Goal: Find specific page/section: Find specific page/section

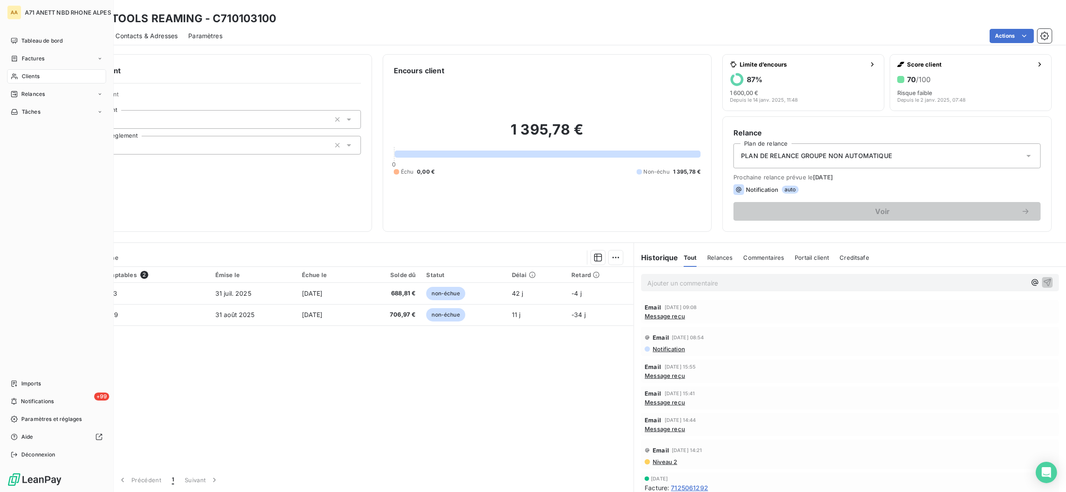
click at [25, 72] on span "Clients" at bounding box center [31, 76] width 18 height 8
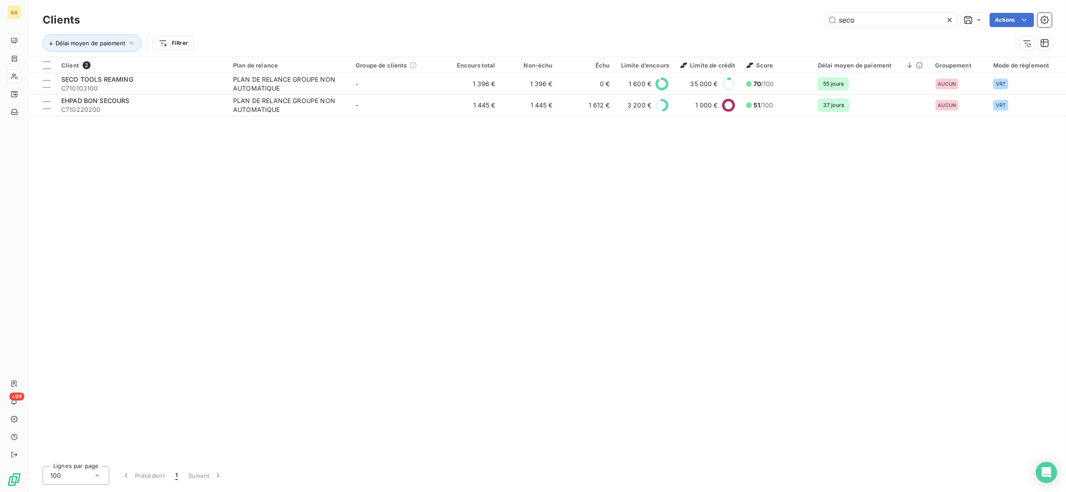
drag, startPoint x: 863, startPoint y: 24, endPoint x: 805, endPoint y: 11, distance: 59.2
click at [805, 11] on div "Clients seco Actions" at bounding box center [547, 20] width 1009 height 19
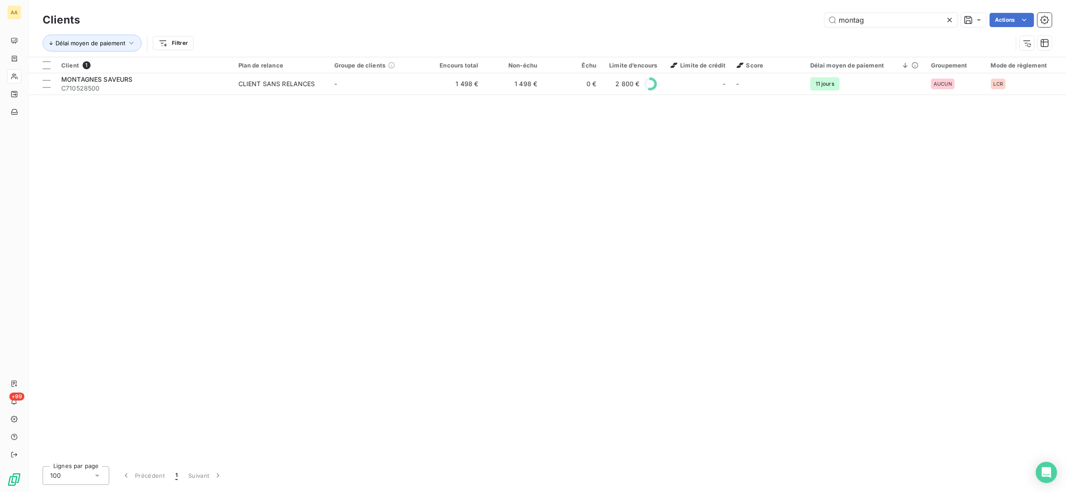
drag, startPoint x: 870, startPoint y: 19, endPoint x: 806, endPoint y: 13, distance: 63.7
click at [806, 13] on div "montag Actions" at bounding box center [571, 20] width 961 height 14
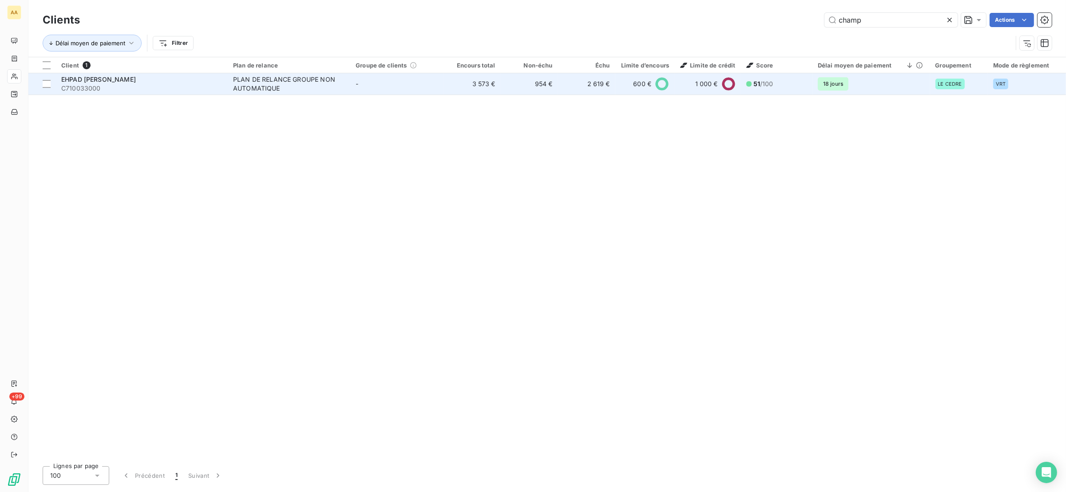
type input "champ"
click at [272, 78] on div "PLAN DE RELANCE GROUPE NON AUTOMATIQUE" at bounding box center [288, 84] width 111 height 18
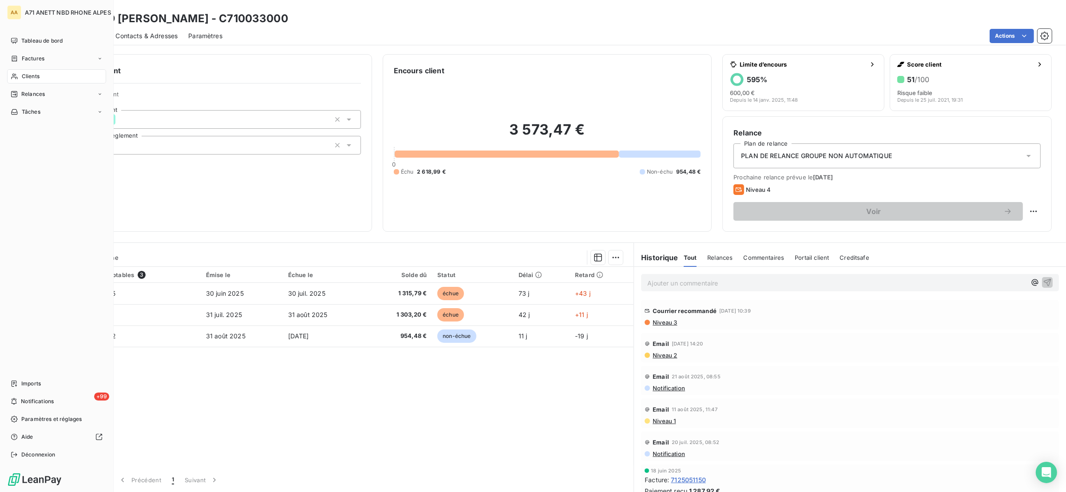
click at [19, 79] on div "Clients" at bounding box center [56, 76] width 99 height 14
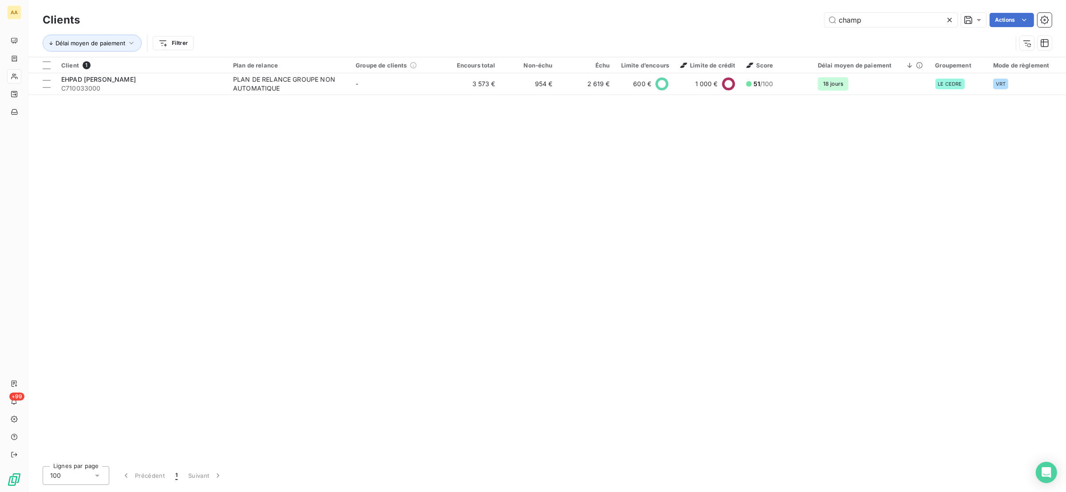
click at [862, 28] on div "Clients champ Actions Délai moyen de paiement Filtrer" at bounding box center [547, 34] width 1009 height 46
click at [903, 17] on input "champ" at bounding box center [891, 20] width 133 height 14
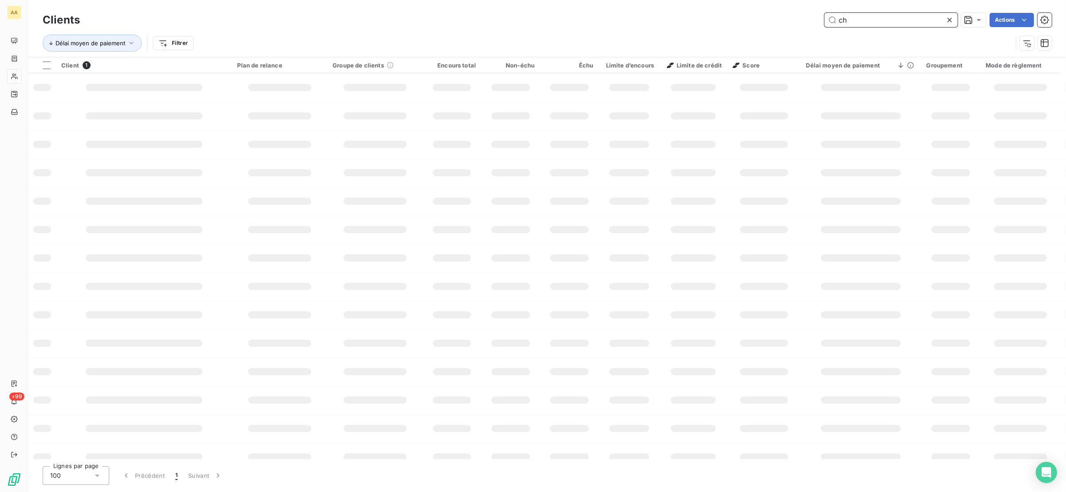
type input "c"
click at [896, 23] on input "text" at bounding box center [891, 20] width 133 height 14
click at [896, 22] on input "text" at bounding box center [891, 20] width 133 height 14
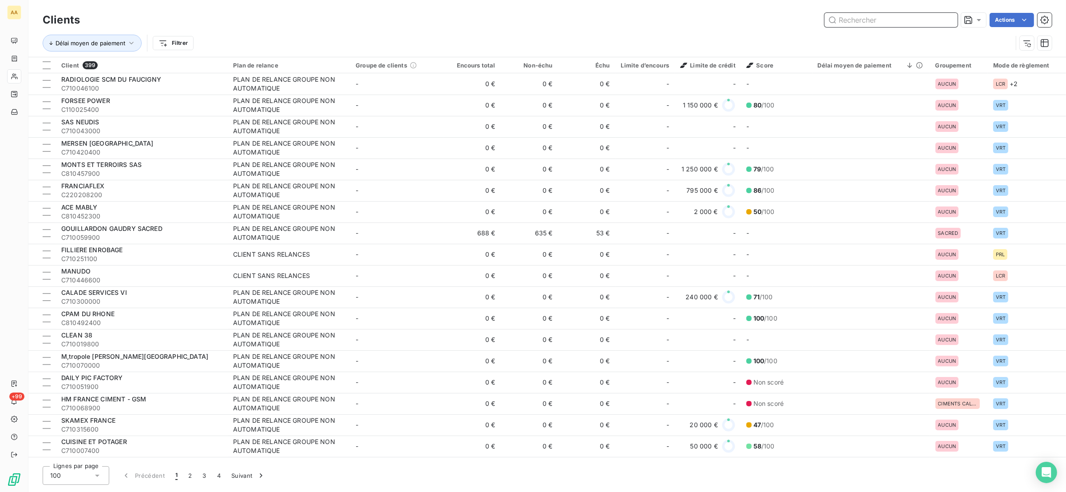
click at [882, 20] on input "text" at bounding box center [891, 20] width 133 height 14
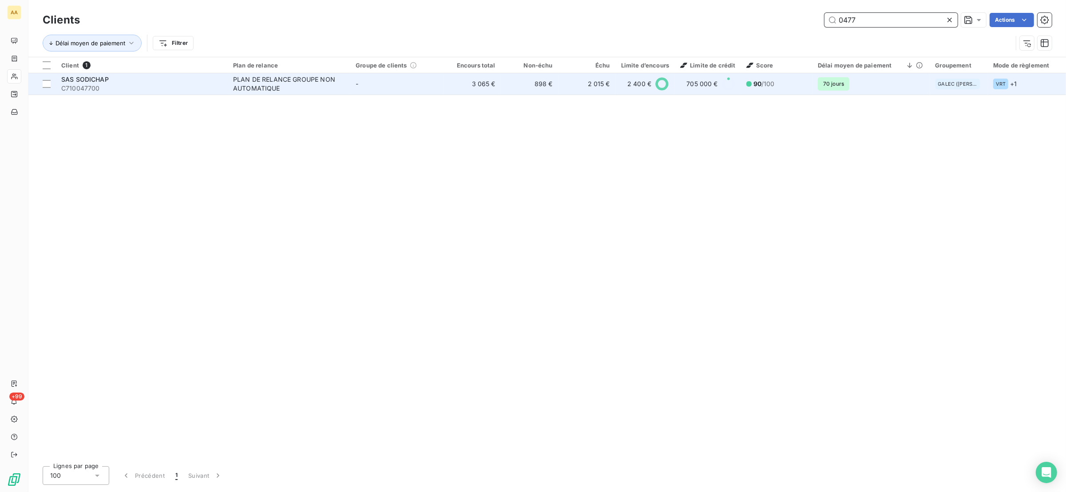
type input "0477"
click at [121, 91] on span "C710047700" at bounding box center [141, 88] width 161 height 9
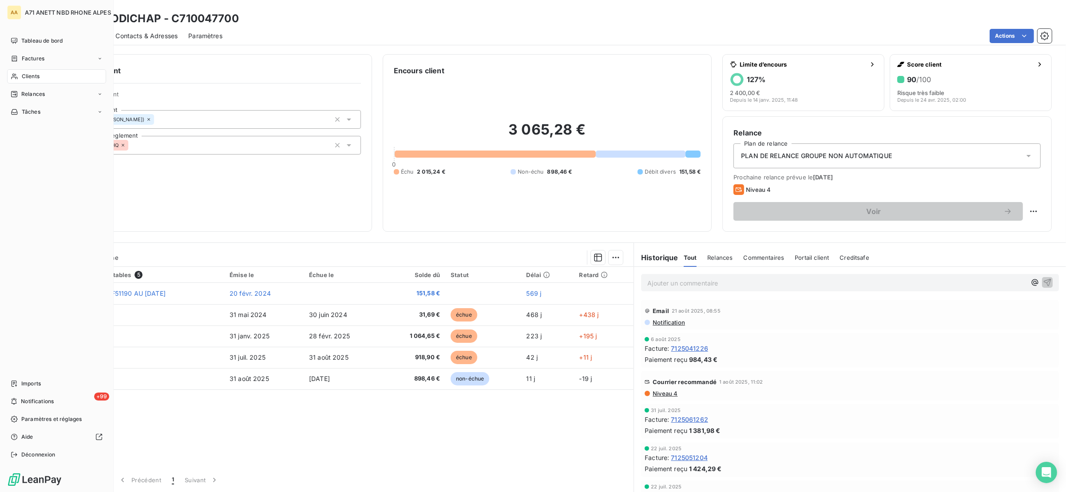
click at [20, 77] on div "Clients" at bounding box center [56, 76] width 99 height 14
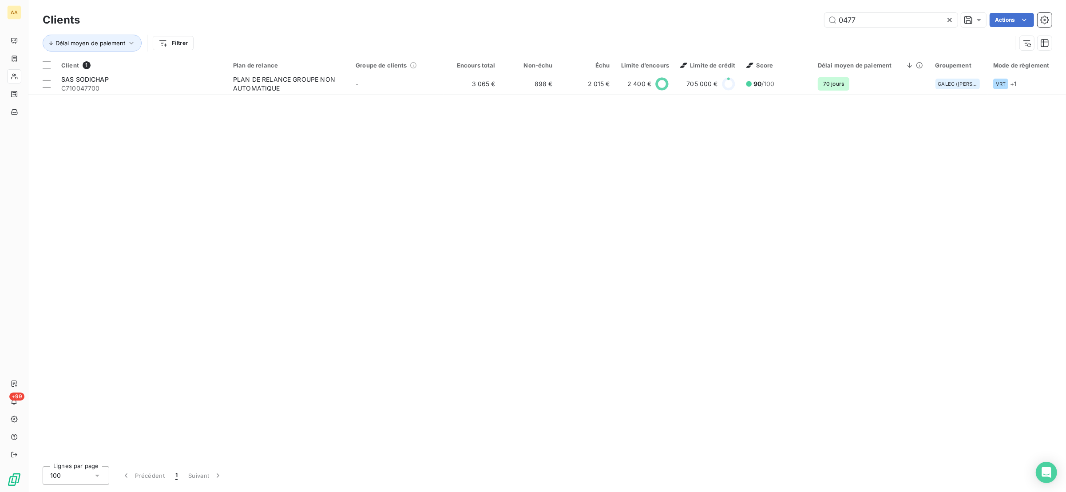
drag, startPoint x: 869, startPoint y: 24, endPoint x: 796, endPoint y: 21, distance: 72.9
click at [796, 21] on div "0477 Actions" at bounding box center [571, 20] width 961 height 14
type input "BAILL"
click at [220, 95] on div "Client 1 Plan de relance Groupe de clients Encours total Non-échu Échu Limite d…" at bounding box center [547, 258] width 1038 height 402
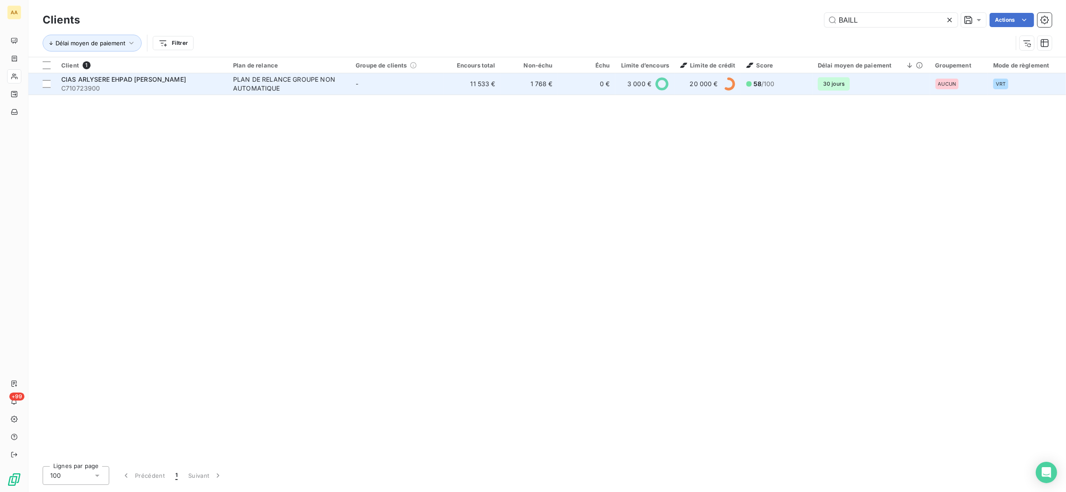
click at [219, 92] on span "C710723900" at bounding box center [141, 88] width 161 height 9
